Goal: Task Accomplishment & Management: Use online tool/utility

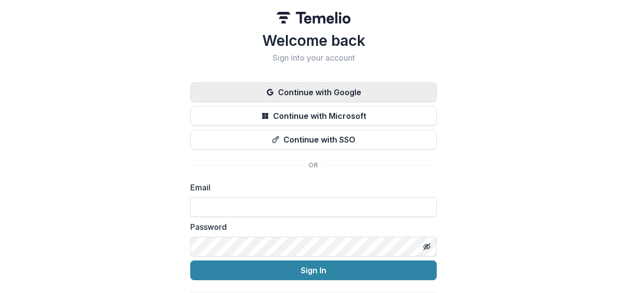
click at [334, 90] on button "Continue with Google" at bounding box center [313, 92] width 246 height 20
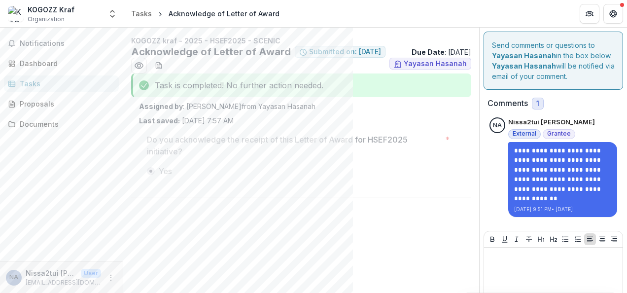
click at [531, 106] on span "1" at bounding box center [537, 104] width 12 height 12
click at [536, 103] on span "1" at bounding box center [537, 104] width 12 height 12
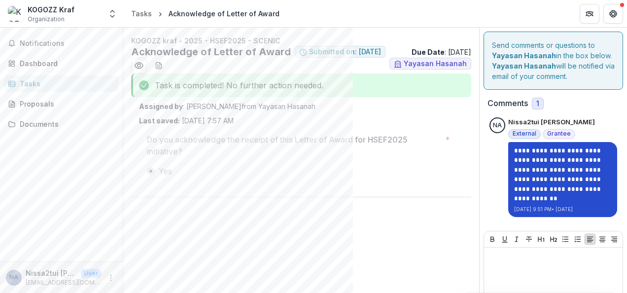
click at [587, 182] on p "**********" at bounding box center [562, 175] width 97 height 58
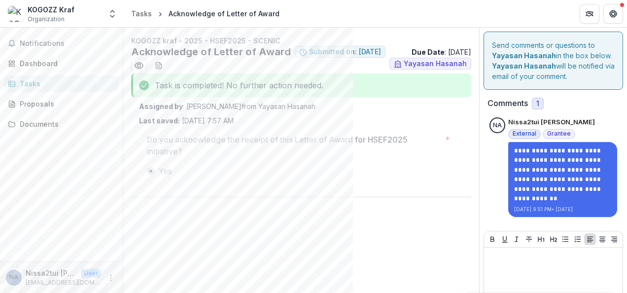
click at [532, 103] on span "1" at bounding box center [537, 104] width 12 height 12
click at [72, 44] on span "Notifications" at bounding box center [67, 43] width 95 height 8
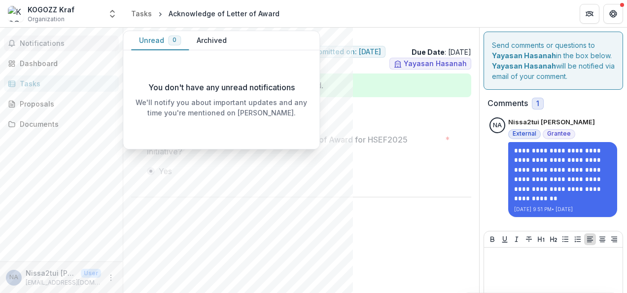
click at [72, 44] on span "Notifications" at bounding box center [67, 43] width 95 height 8
